Goal: Transaction & Acquisition: Purchase product/service

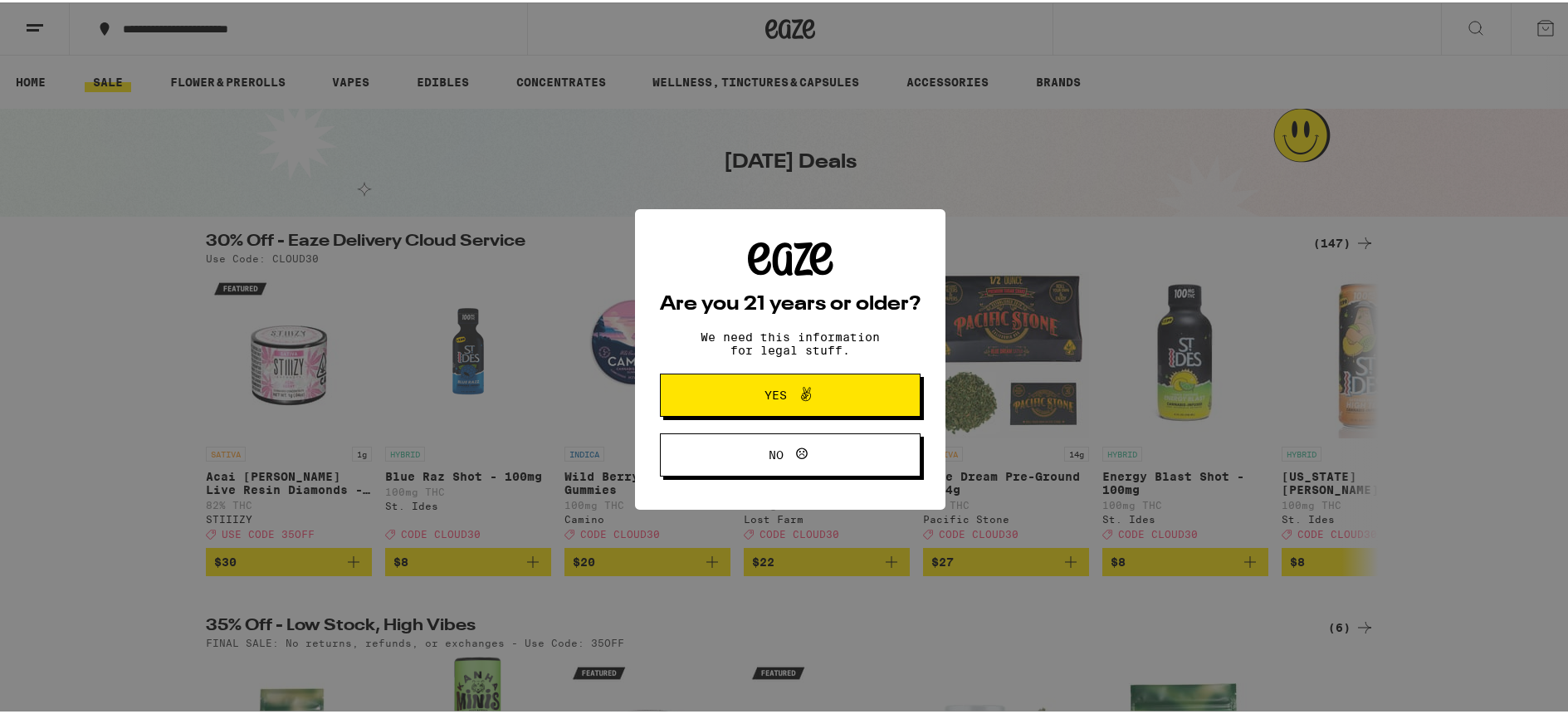
click at [806, 382] on button "Yes" at bounding box center [790, 392] width 260 height 43
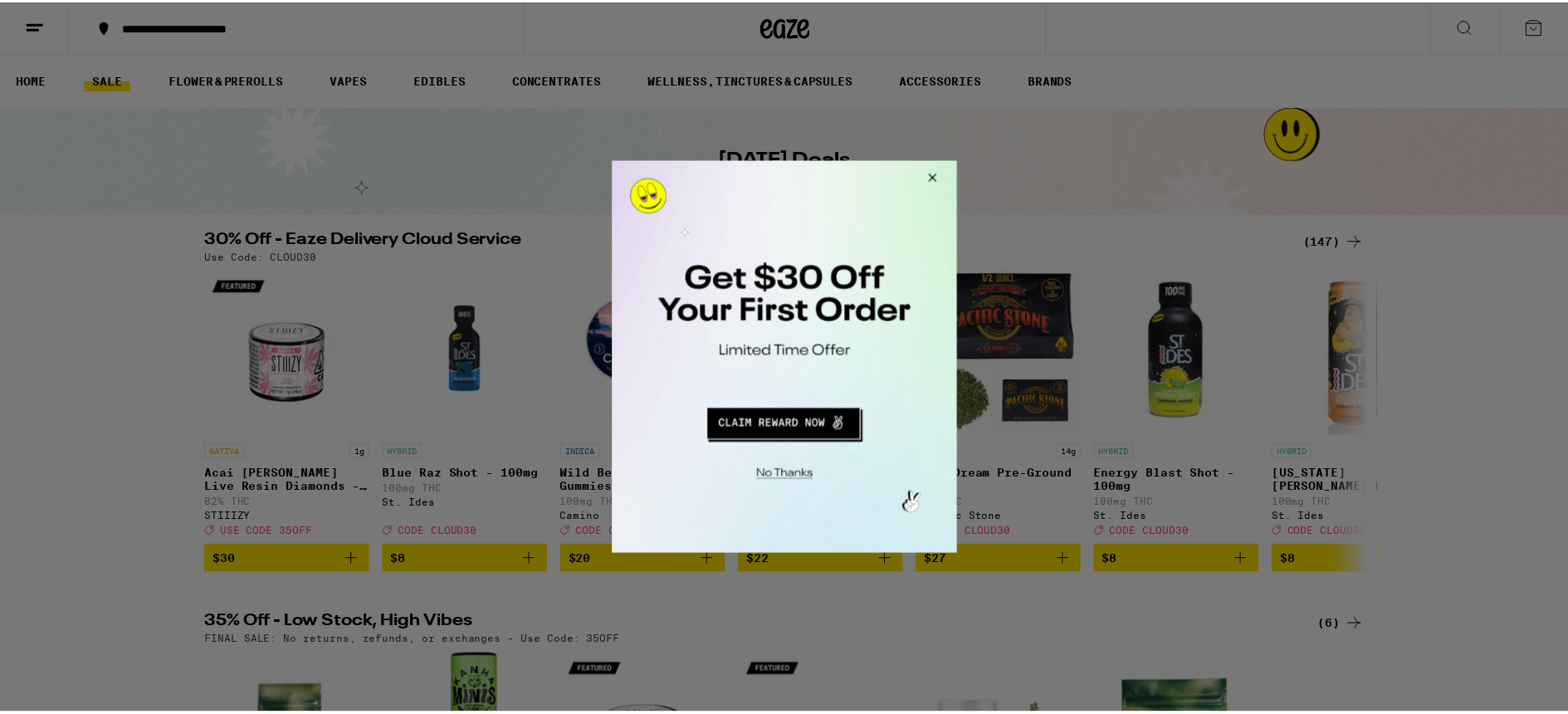
click at [935, 173] on button "Close Modal" at bounding box center [931, 180] width 45 height 40
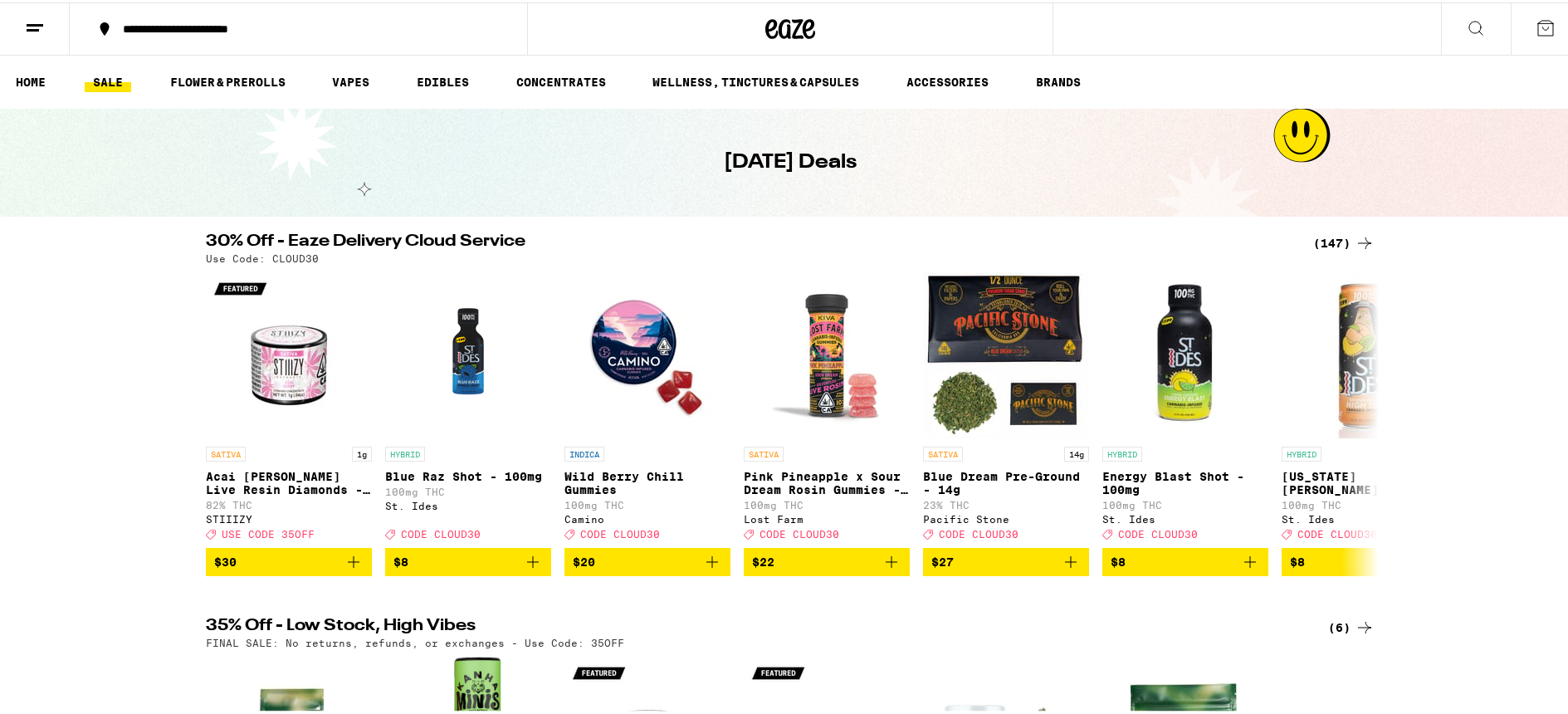
click at [37, 28] on icon at bounding box center [34, 25] width 20 height 20
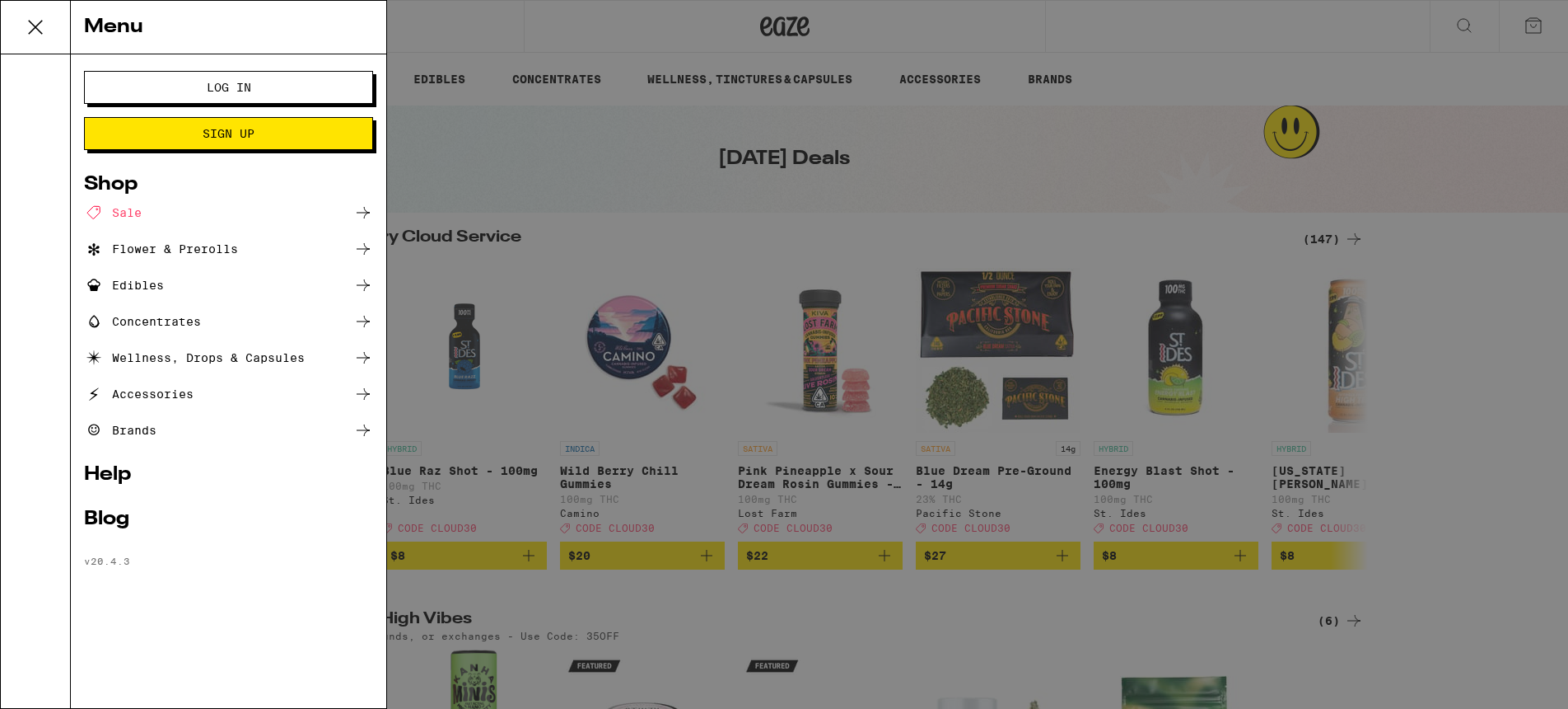
click at [242, 82] on span "Log In" at bounding box center [229, 88] width 45 height 12
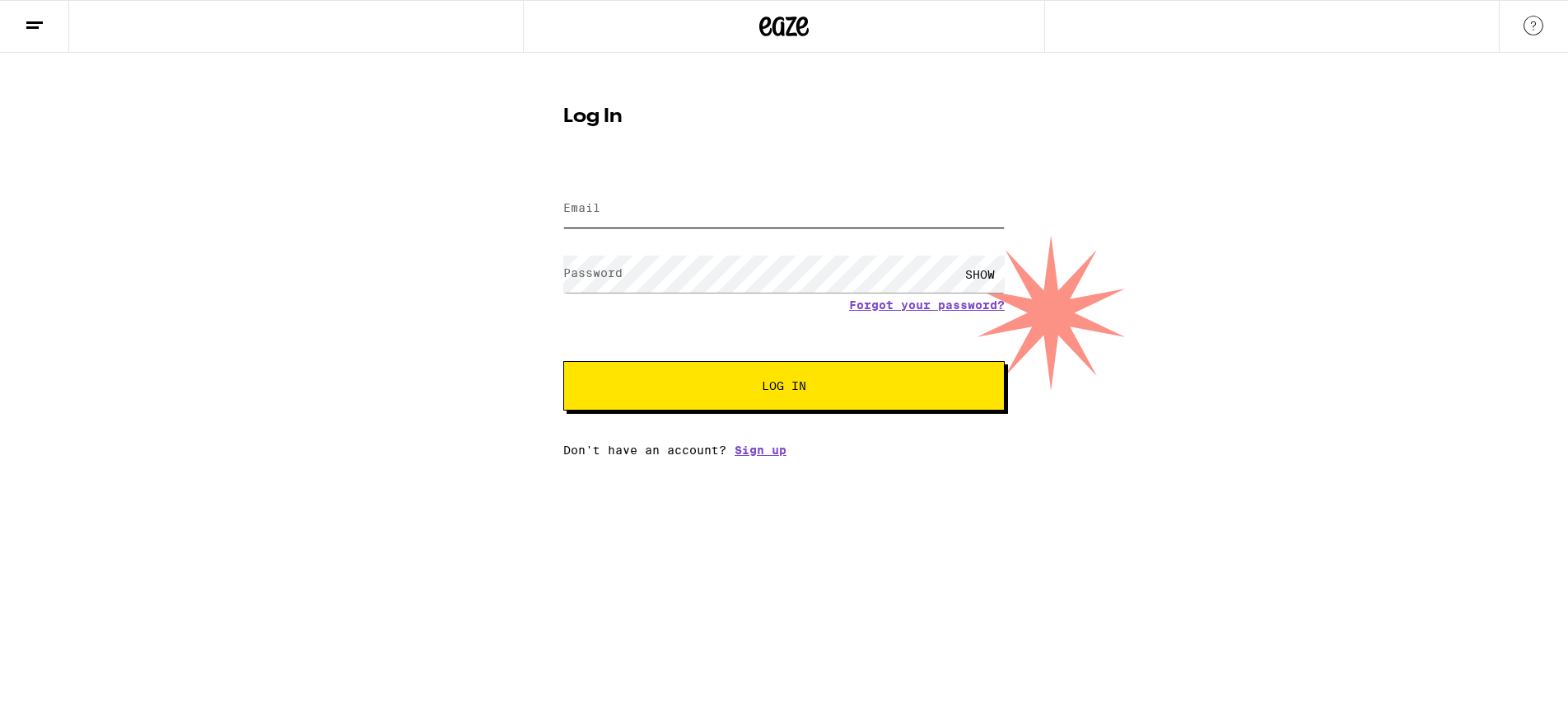
type input "[EMAIL_ADDRESS][DOMAIN_NAME]"
click at [784, 392] on span "Log In" at bounding box center [784, 386] width 45 height 12
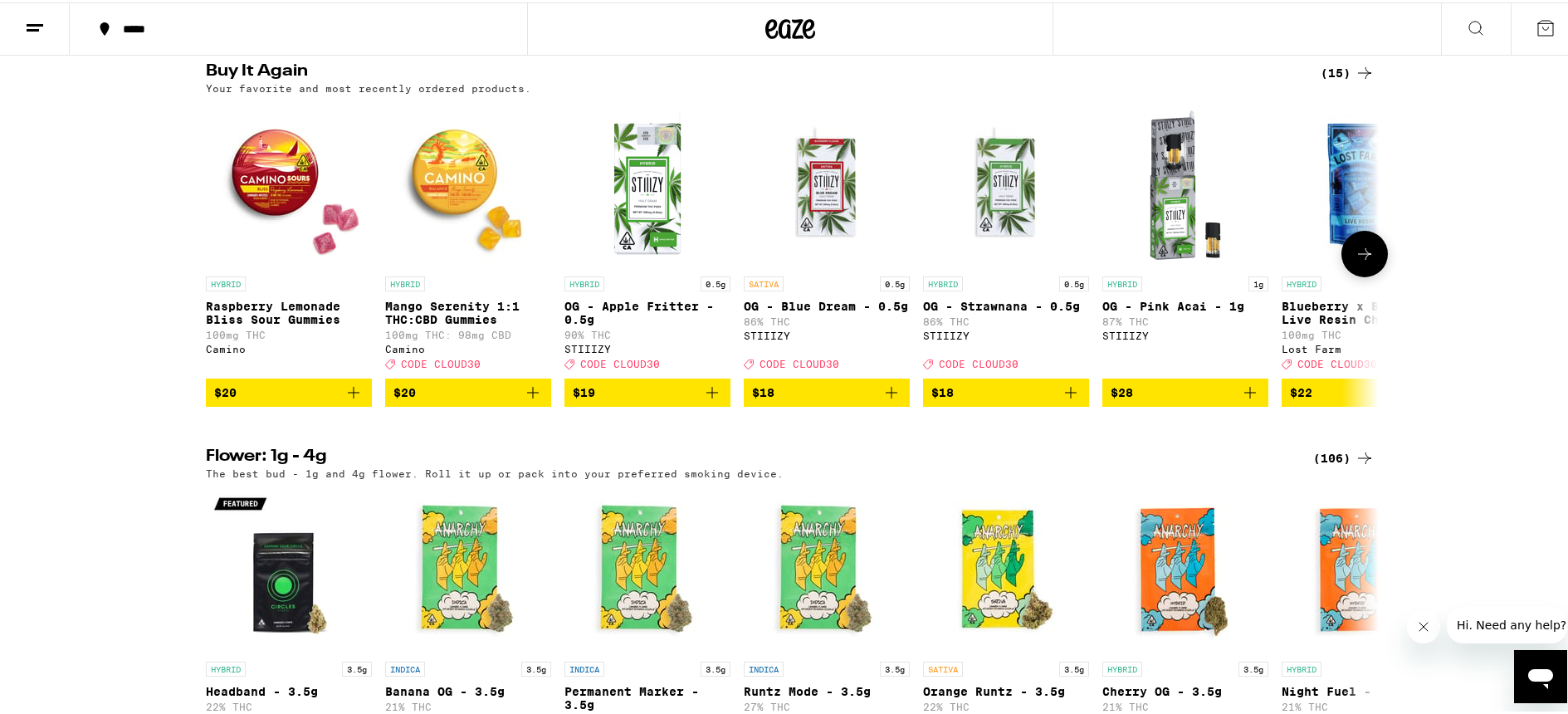
scroll to position [1270, 0]
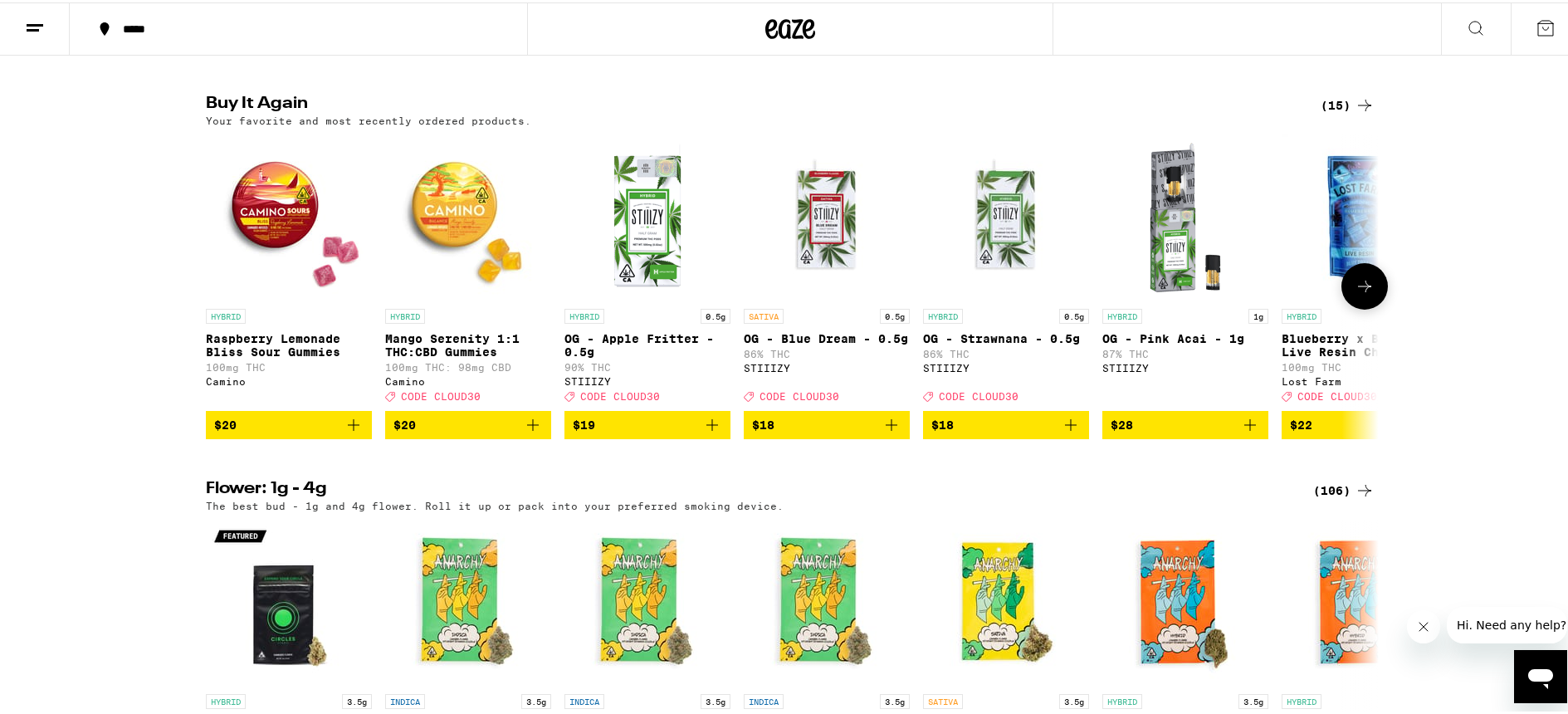
click at [1354, 293] on icon at bounding box center [1364, 283] width 20 height 20
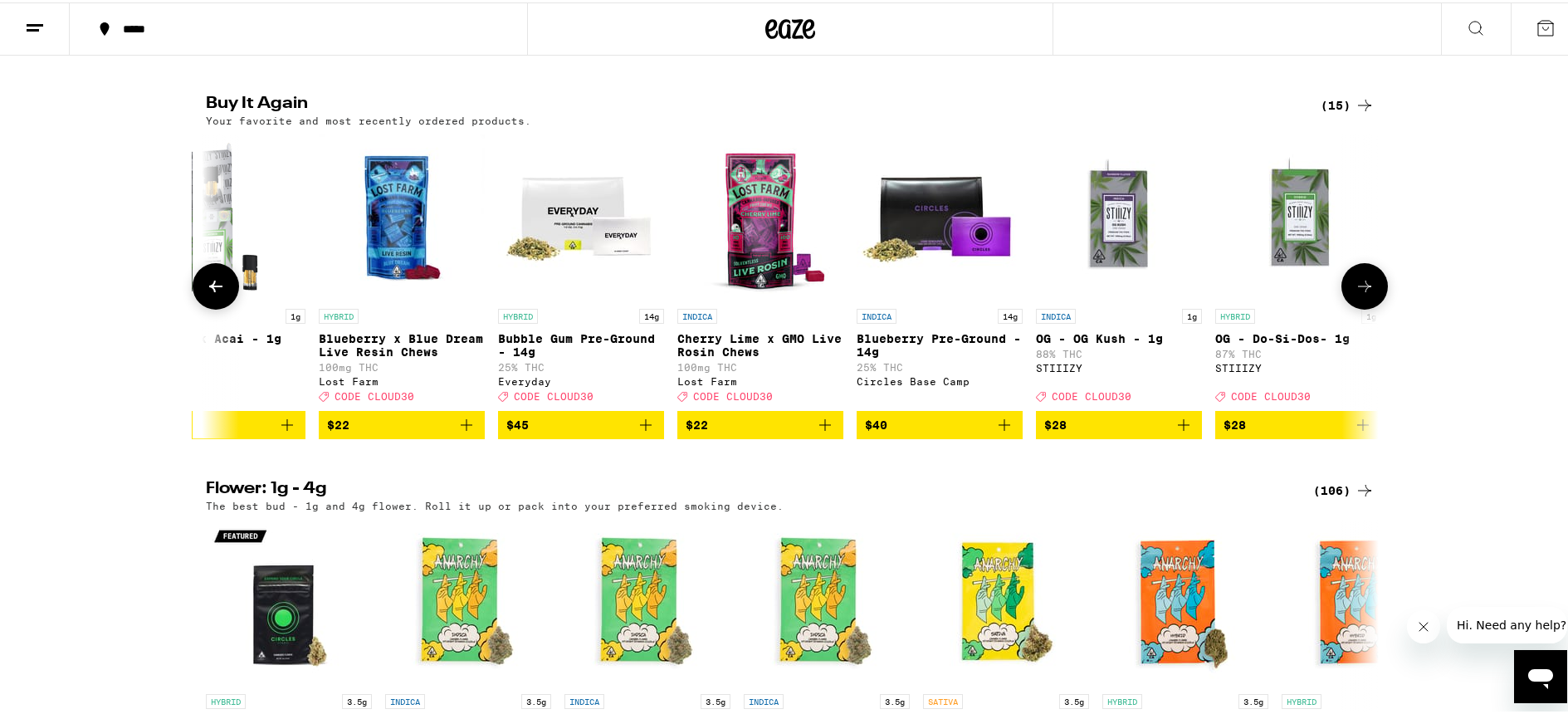
scroll to position [0, 988]
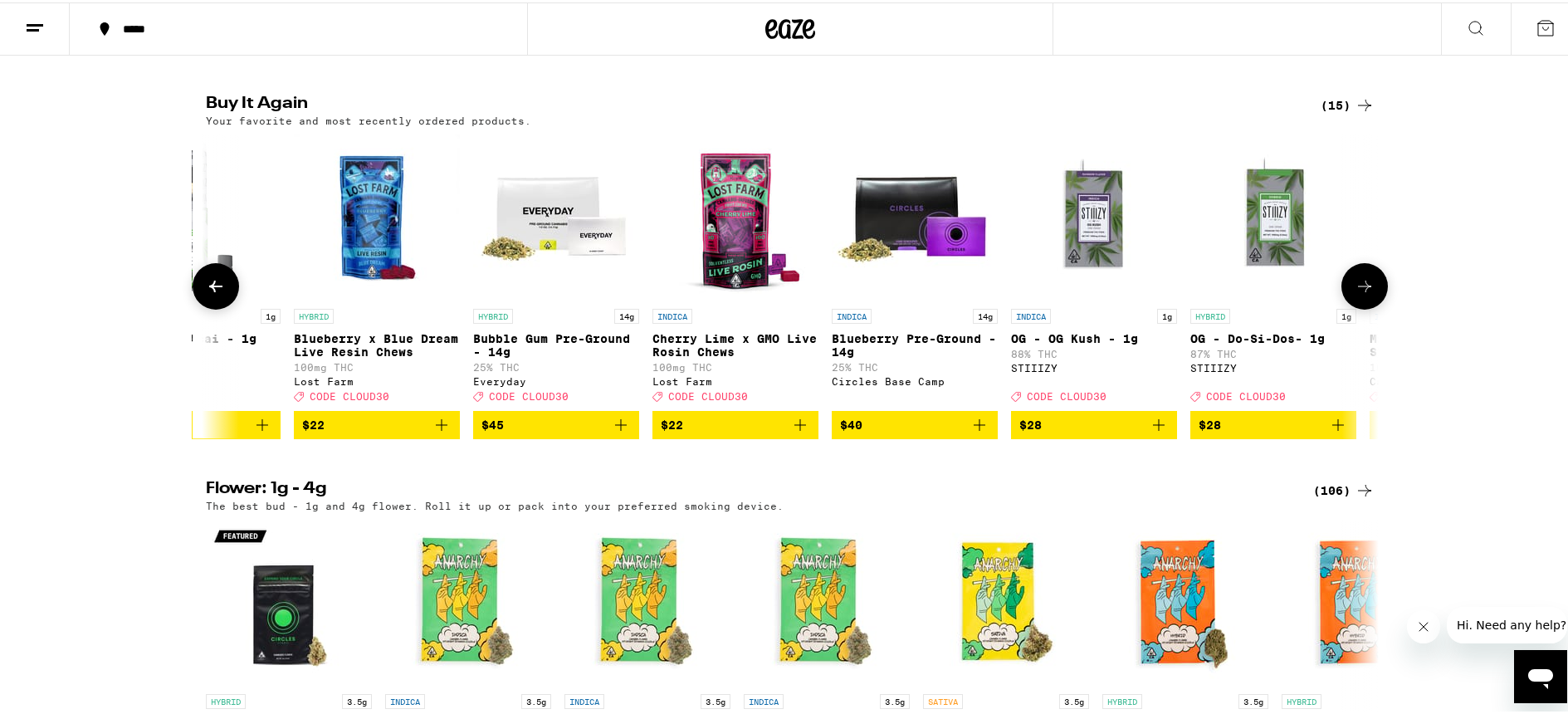
click at [1354, 293] on icon at bounding box center [1364, 283] width 20 height 20
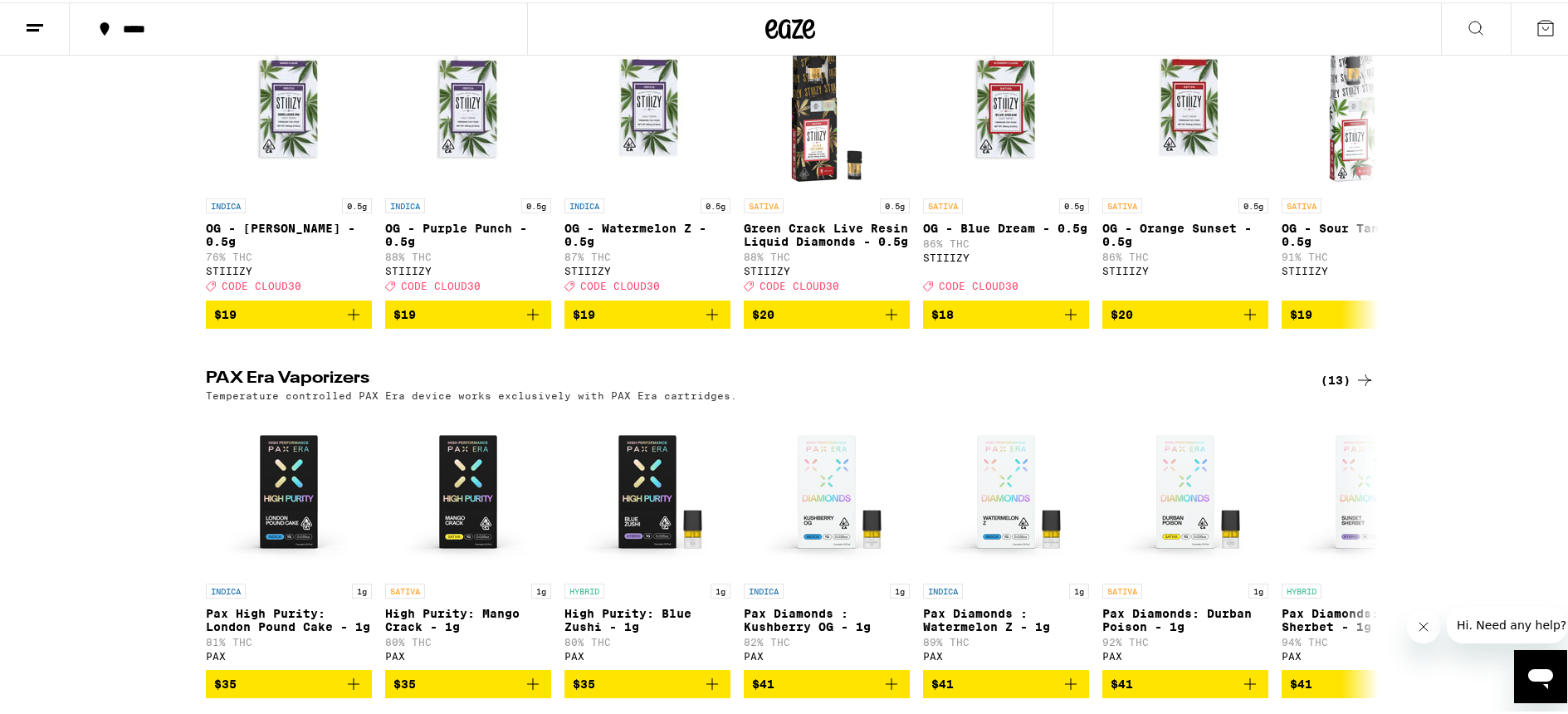
scroll to position [3284, 0]
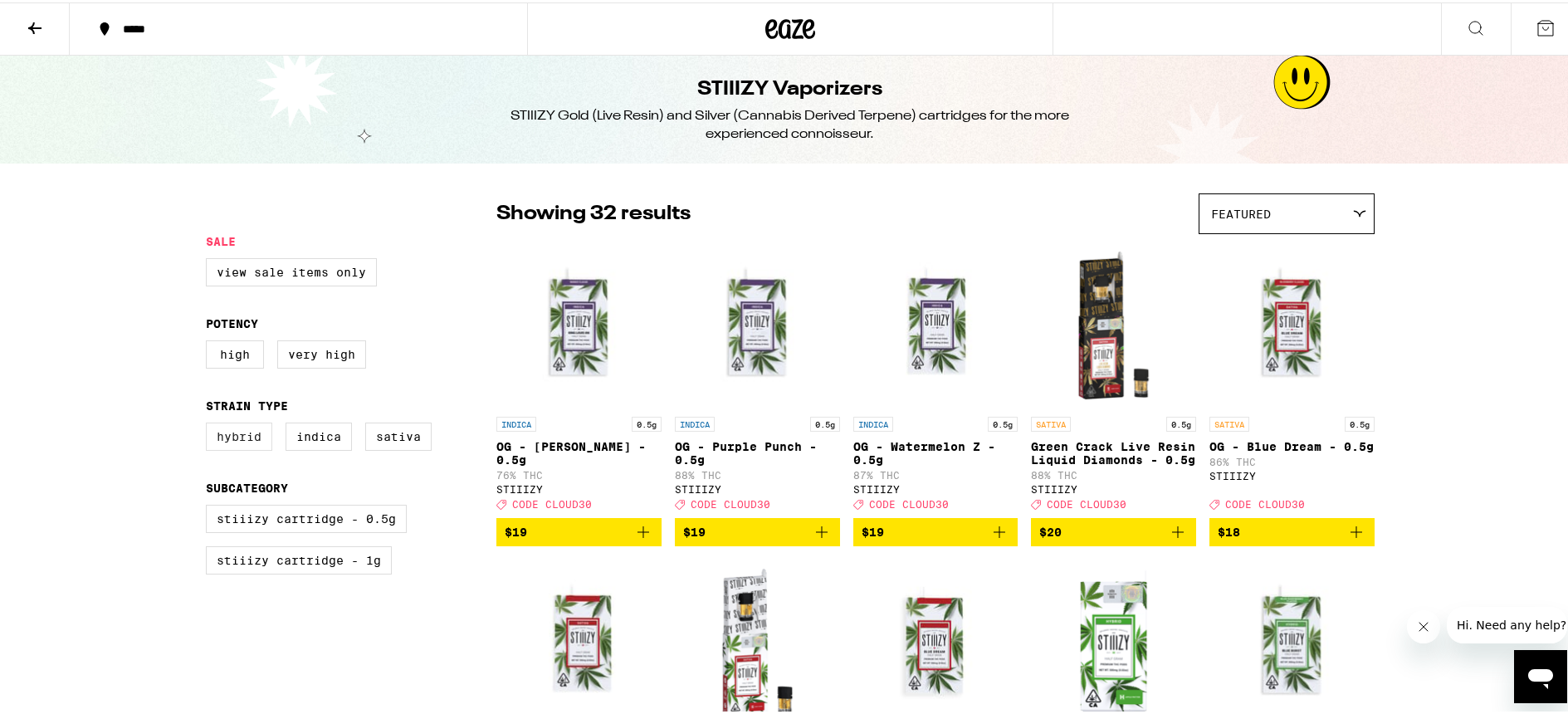
click at [241, 441] on label "Hybrid" at bounding box center [239, 433] width 66 height 28
click at [210, 423] on input "Hybrid" at bounding box center [209, 422] width 1 height 1
checkbox input "true"
